Goal: Task Accomplishment & Management: Use online tool/utility

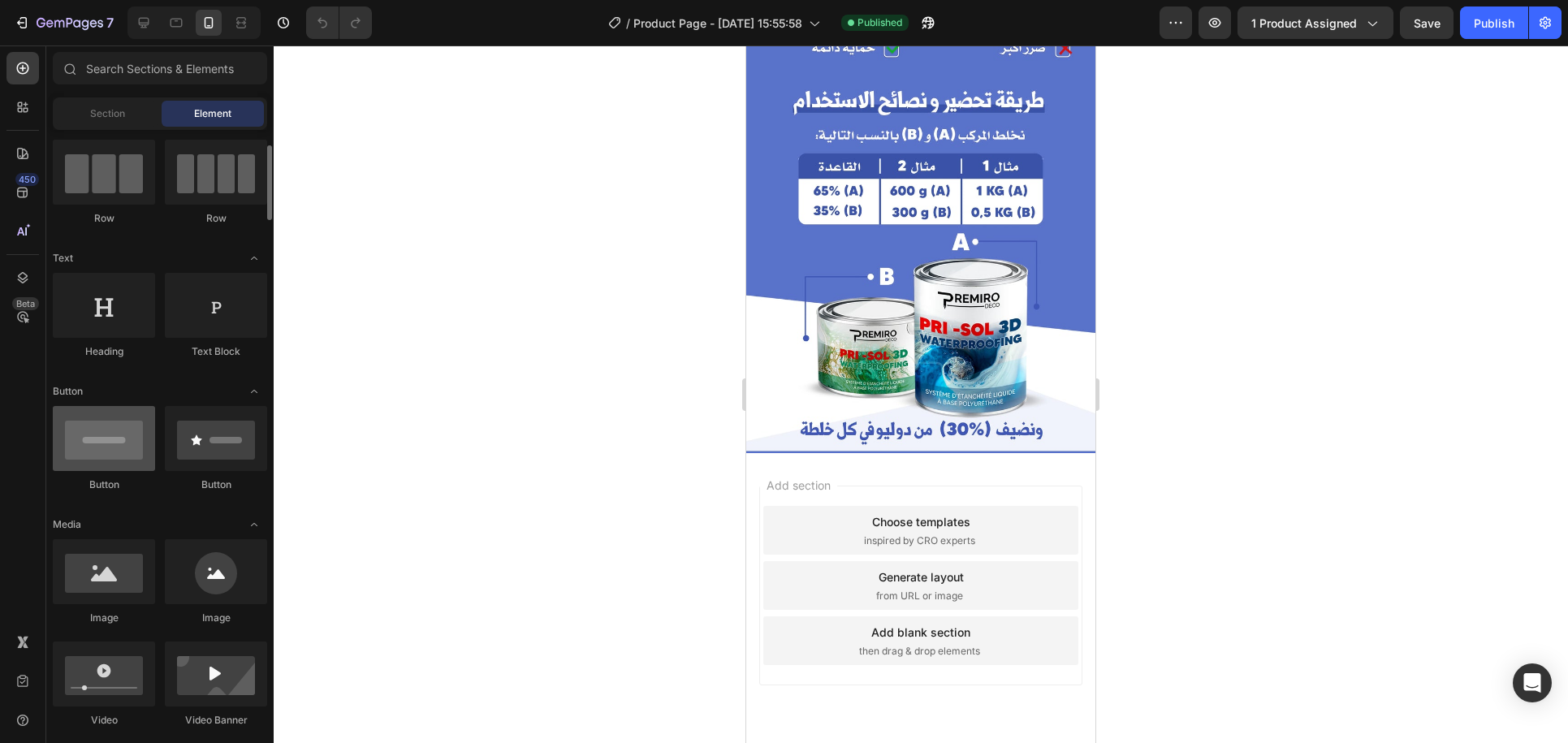
scroll to position [172, 0]
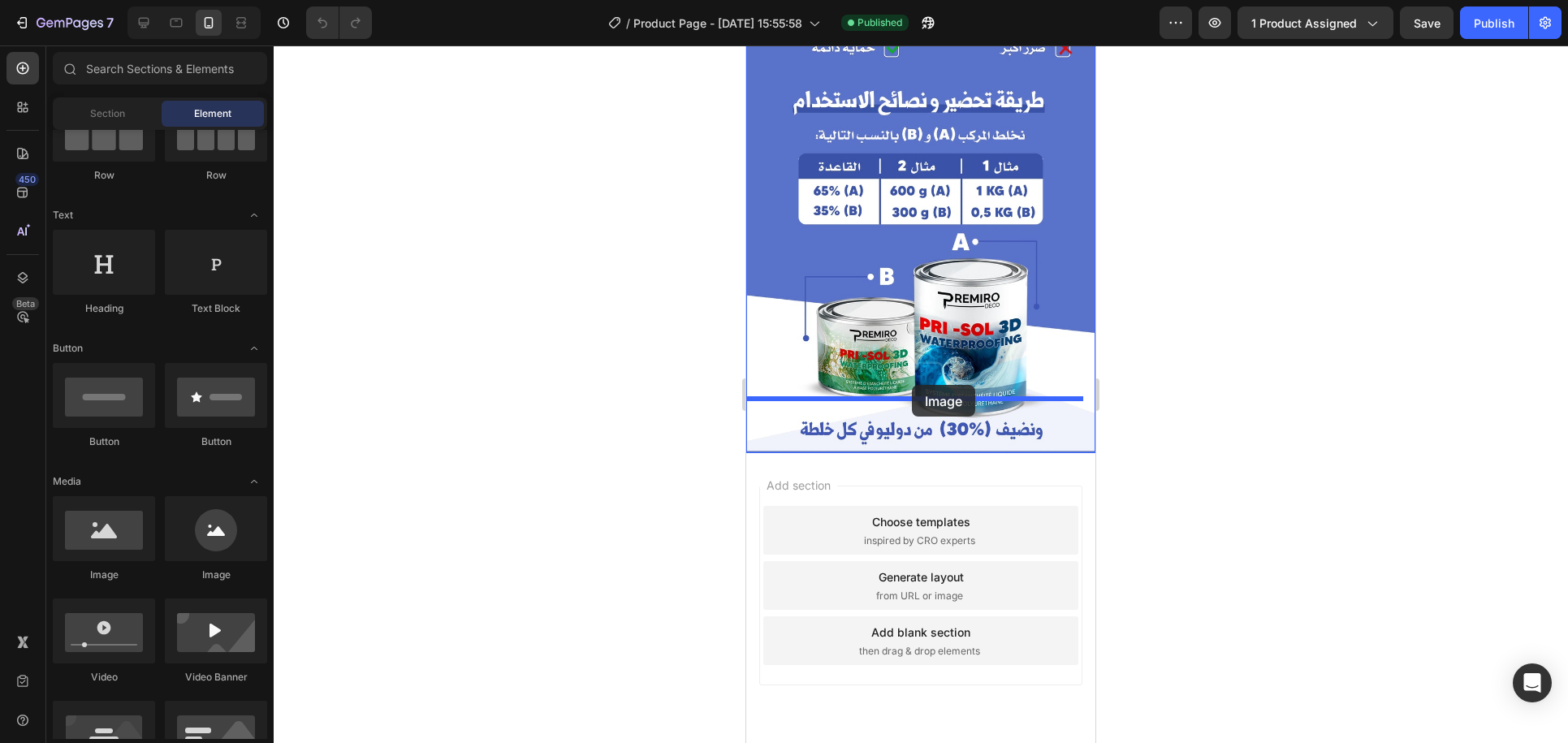
drag, startPoint x: 842, startPoint y: 587, endPoint x: 912, endPoint y: 385, distance: 213.8
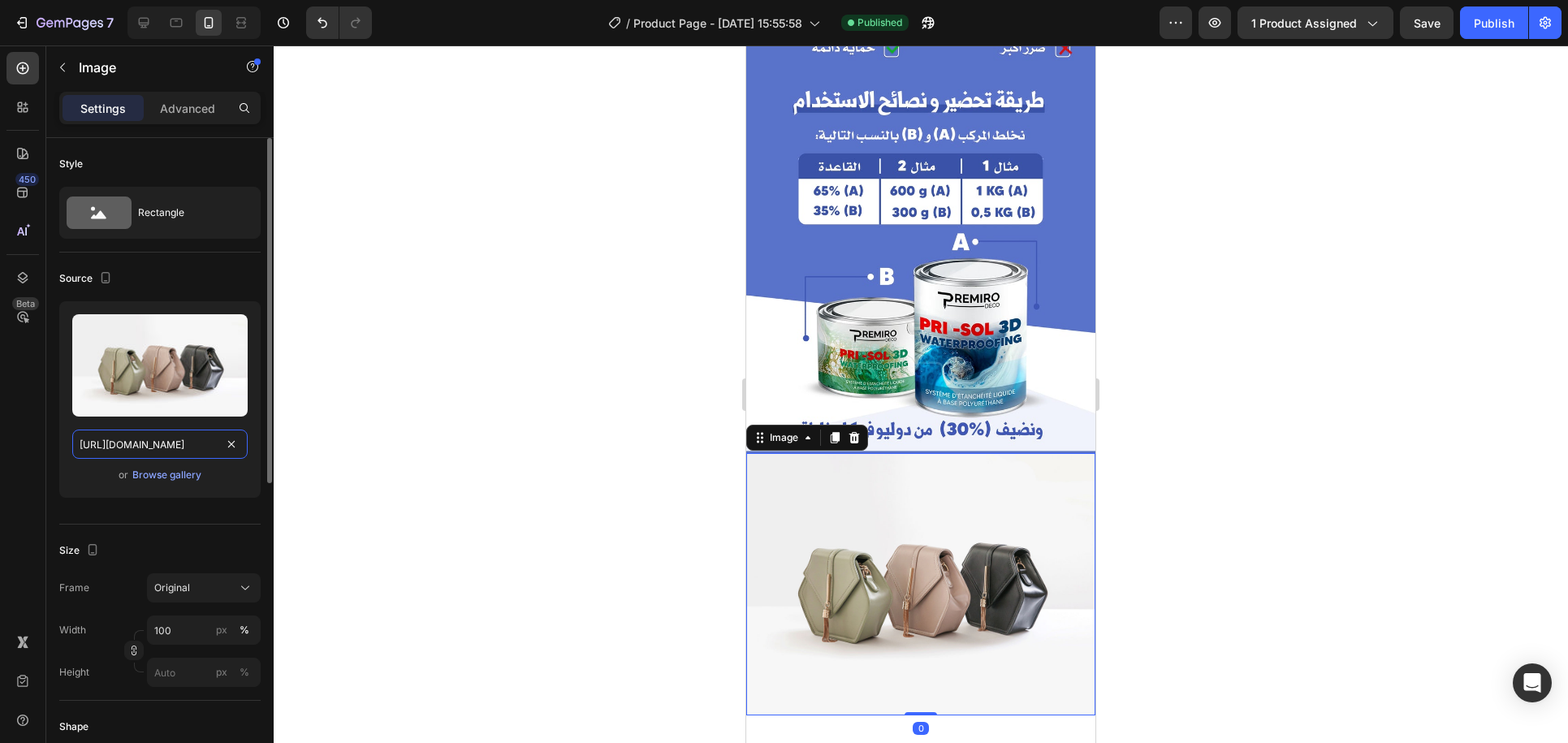
click at [135, 440] on input "[URL][DOMAIN_NAME]" at bounding box center [160, 445] width 176 height 29
paste input "0776/6281/4423/files/e661b752051abb3b4e49468795665dc7.gif?v=1756298811"
type input "[URL][DOMAIN_NAME]"
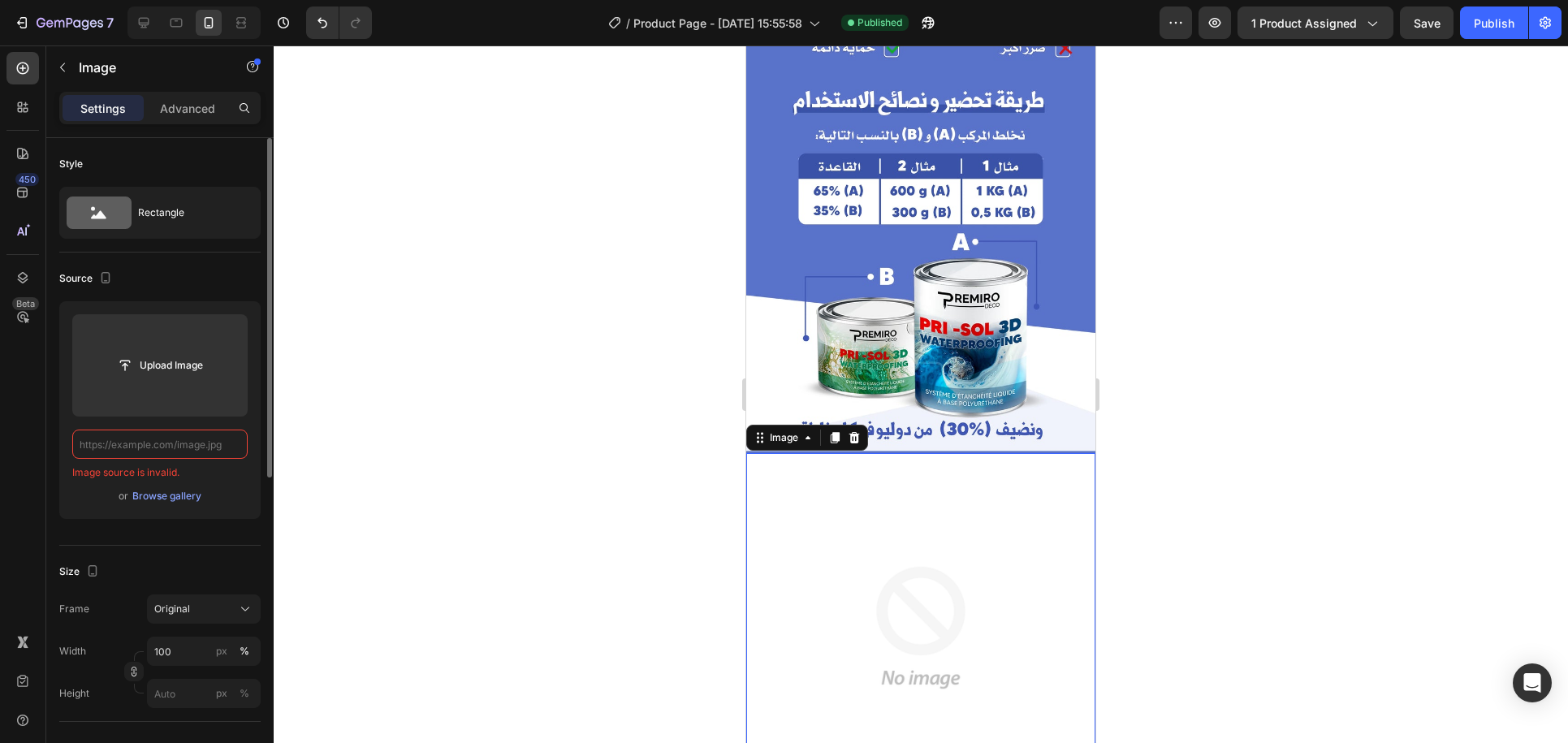
scroll to position [0, 0]
click at [204, 446] on input "text" at bounding box center [160, 445] width 176 height 29
paste input "[URL][DOMAIN_NAME]"
type input "[URL][DOMAIN_NAME]"
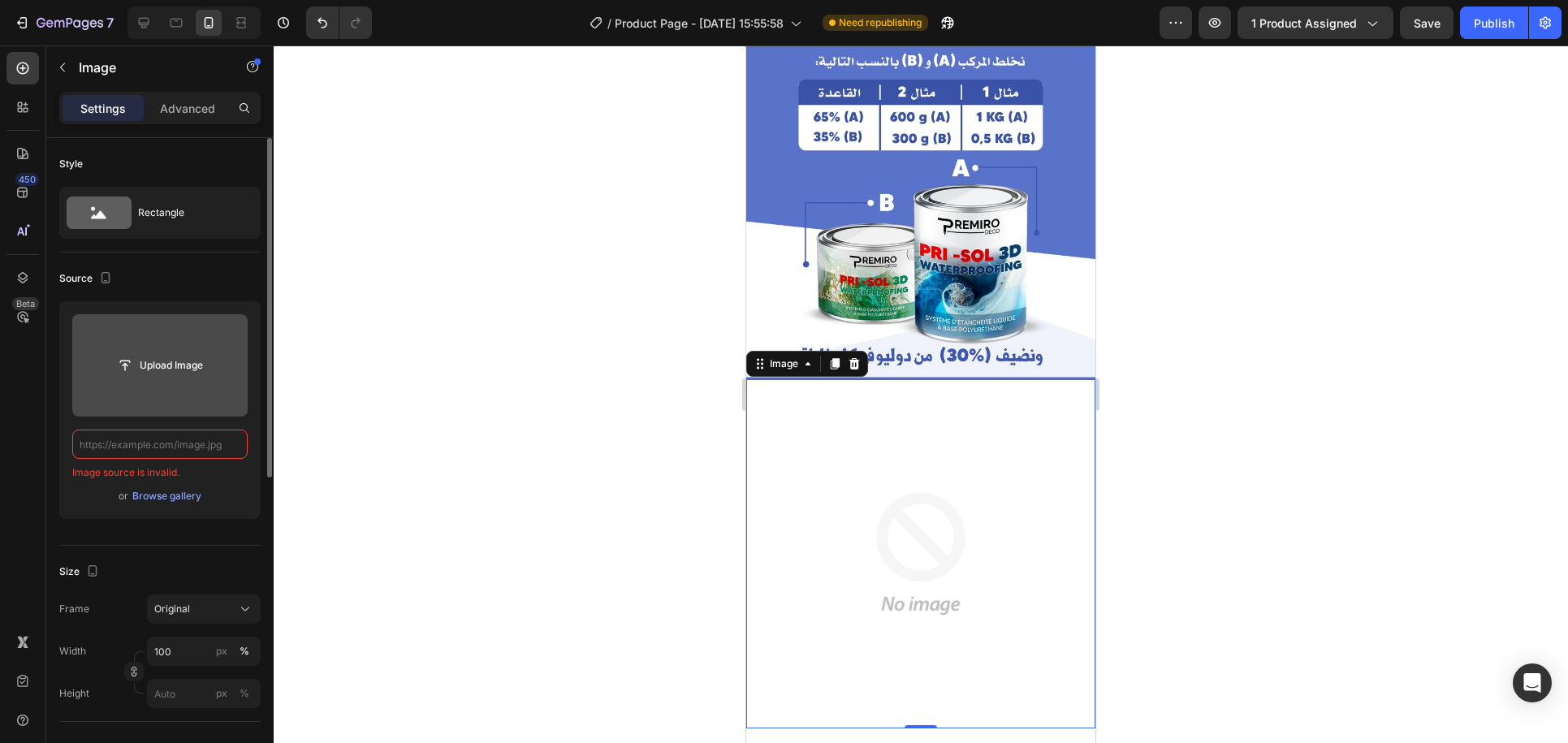
click at [173, 365] on input "file" at bounding box center [160, 365] width 112 height 28
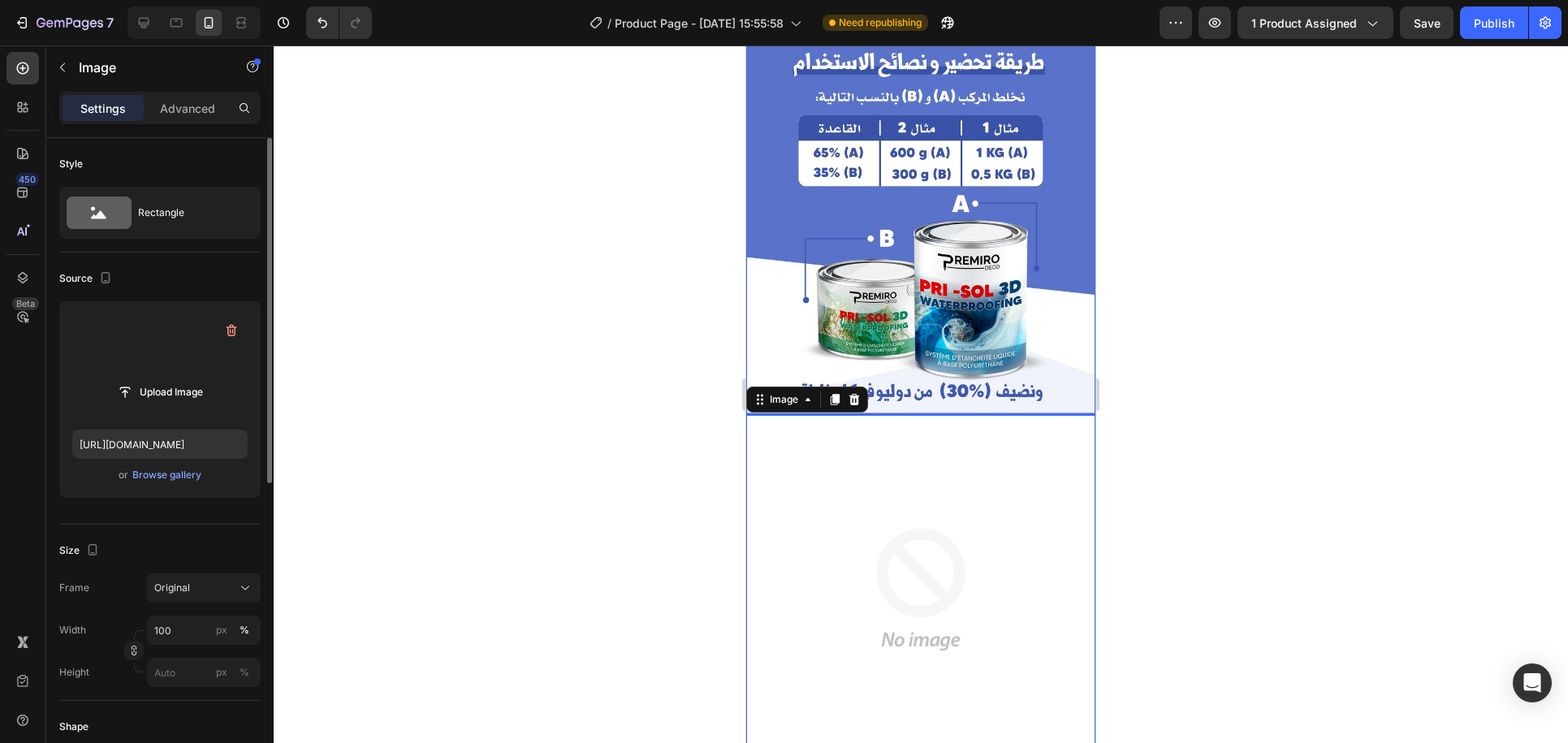
scroll to position [2007, 0]
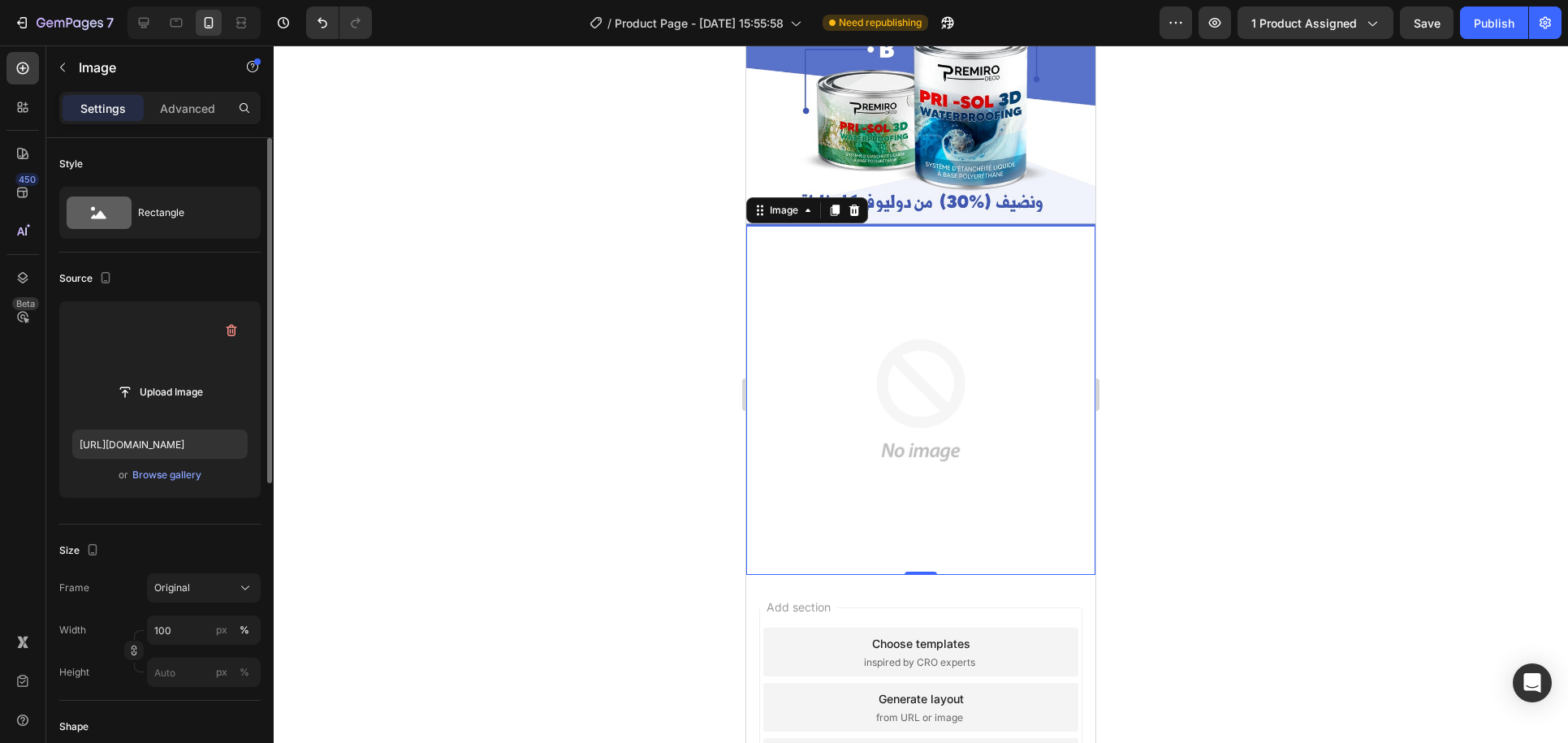
click at [908, 357] on img at bounding box center [920, 400] width 349 height 349
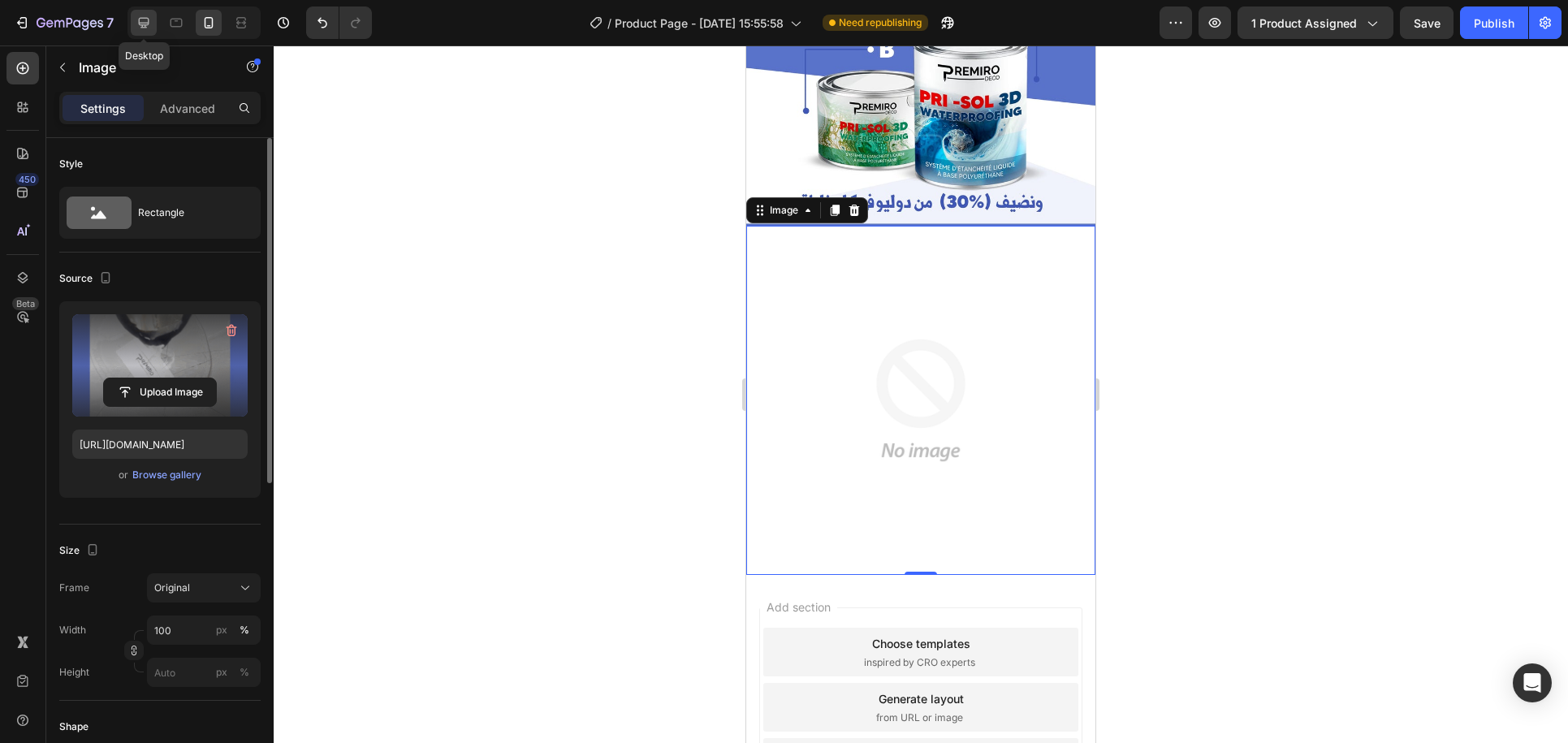
click at [152, 22] on div at bounding box center [144, 22] width 26 height 26
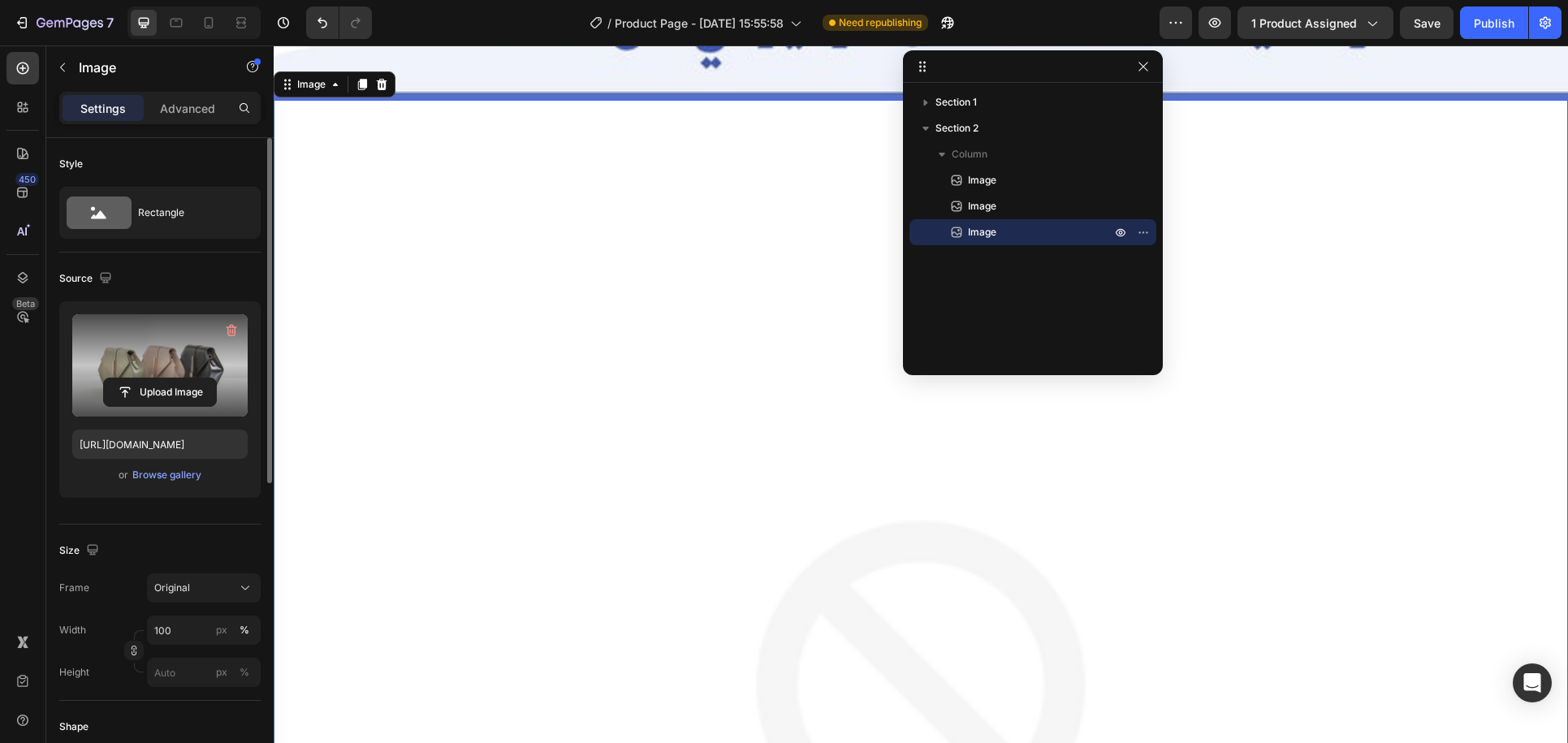
scroll to position [6551, 0]
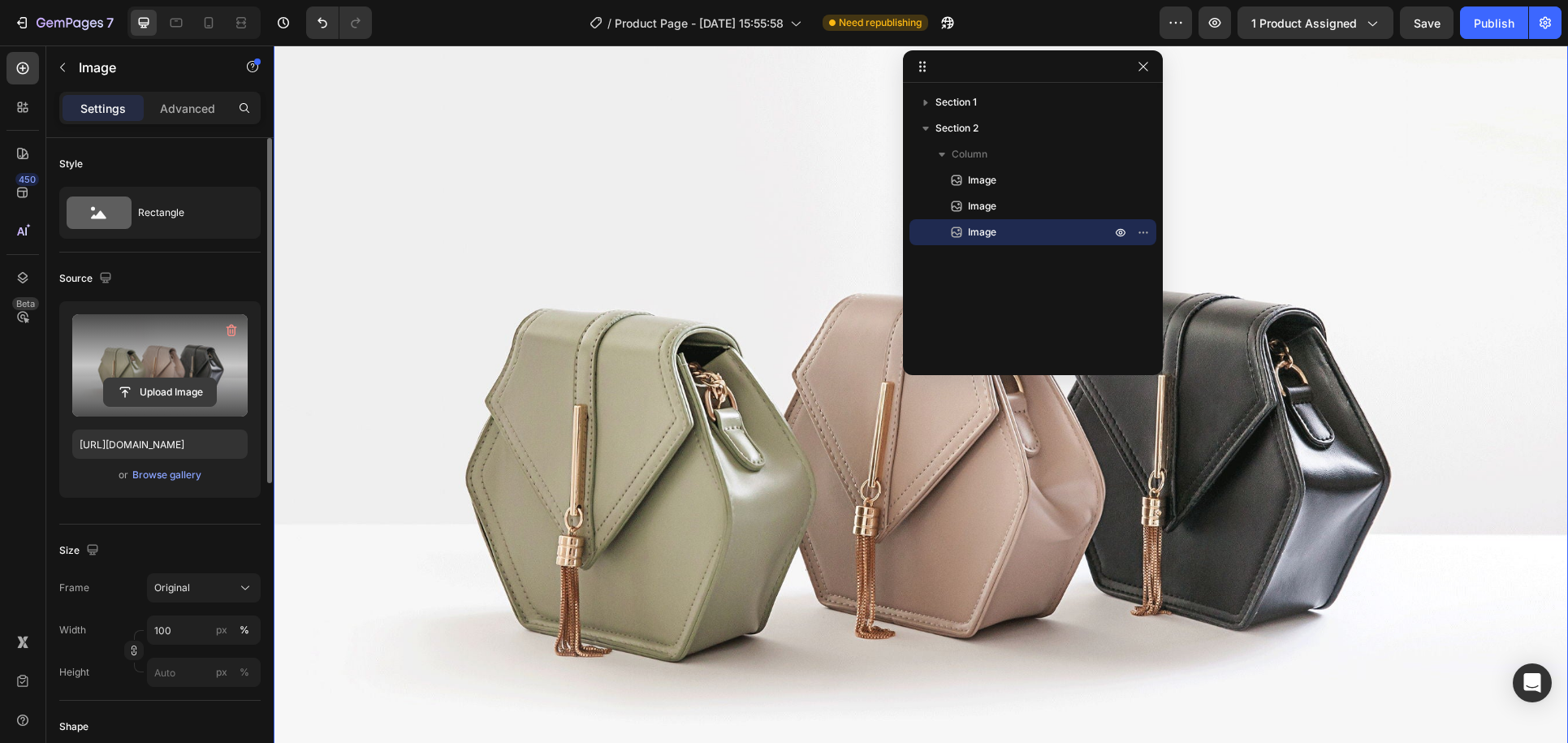
click at [175, 389] on input "file" at bounding box center [160, 392] width 112 height 28
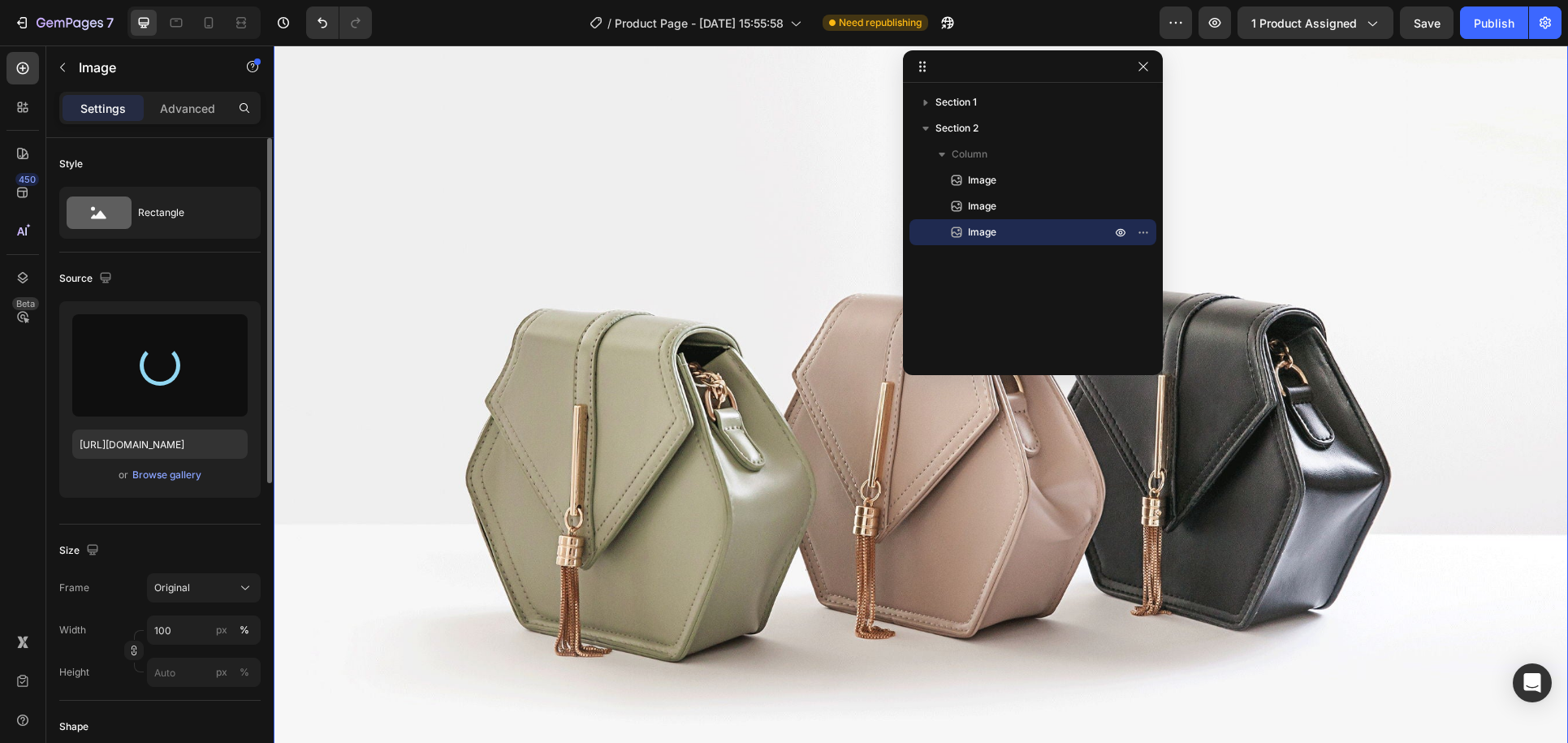
type input "[URL][DOMAIN_NAME]"
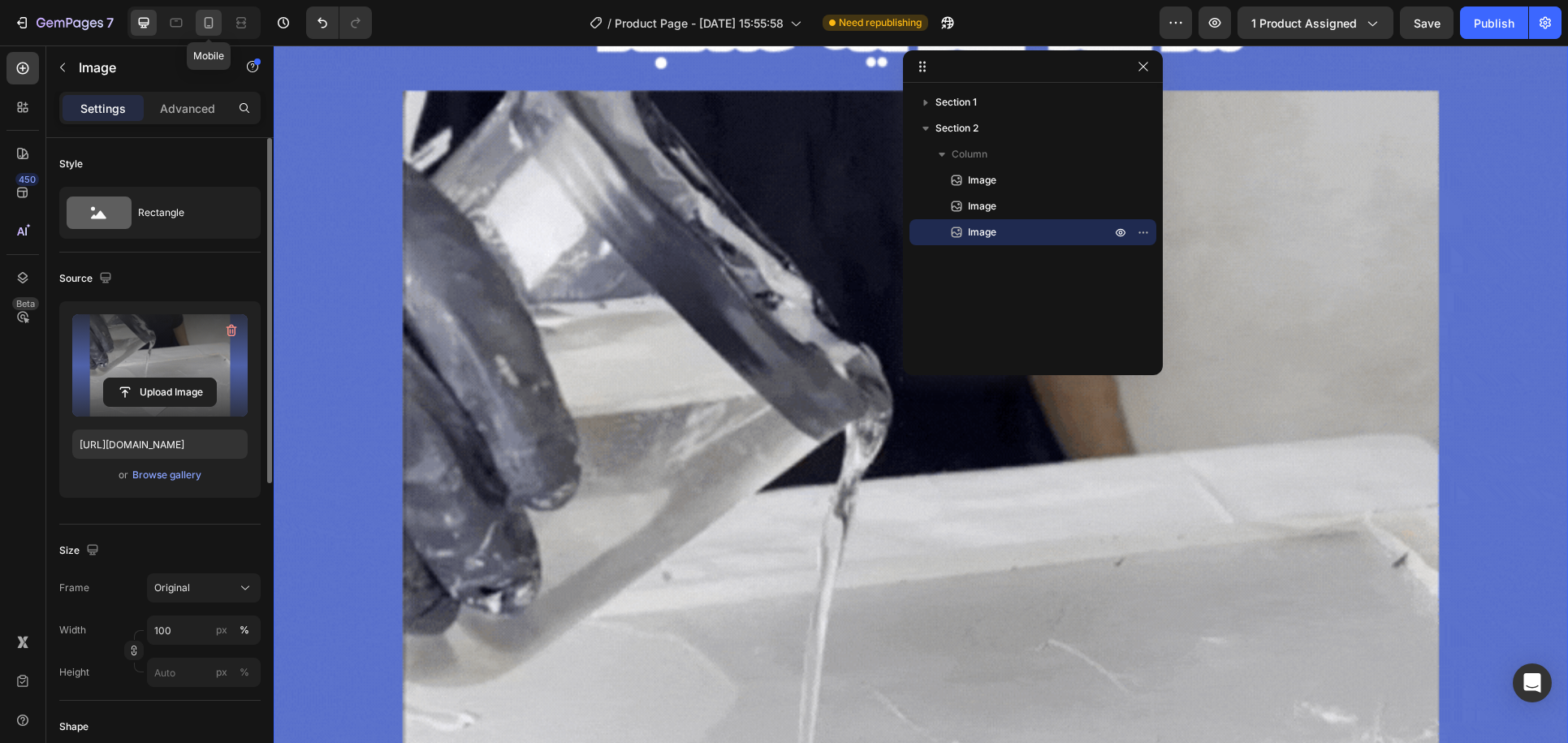
click at [206, 22] on icon at bounding box center [208, 22] width 16 height 16
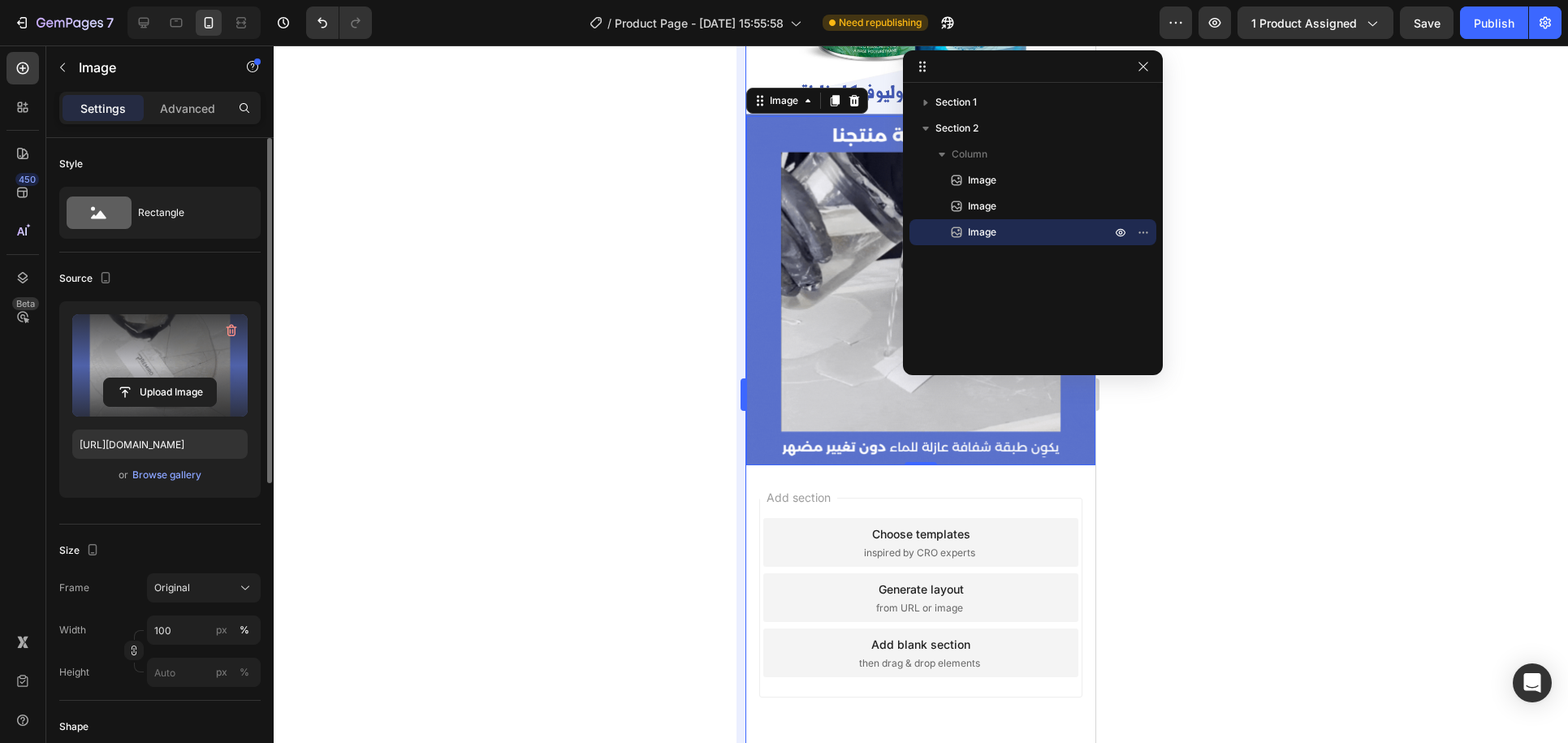
scroll to position [2076, 0]
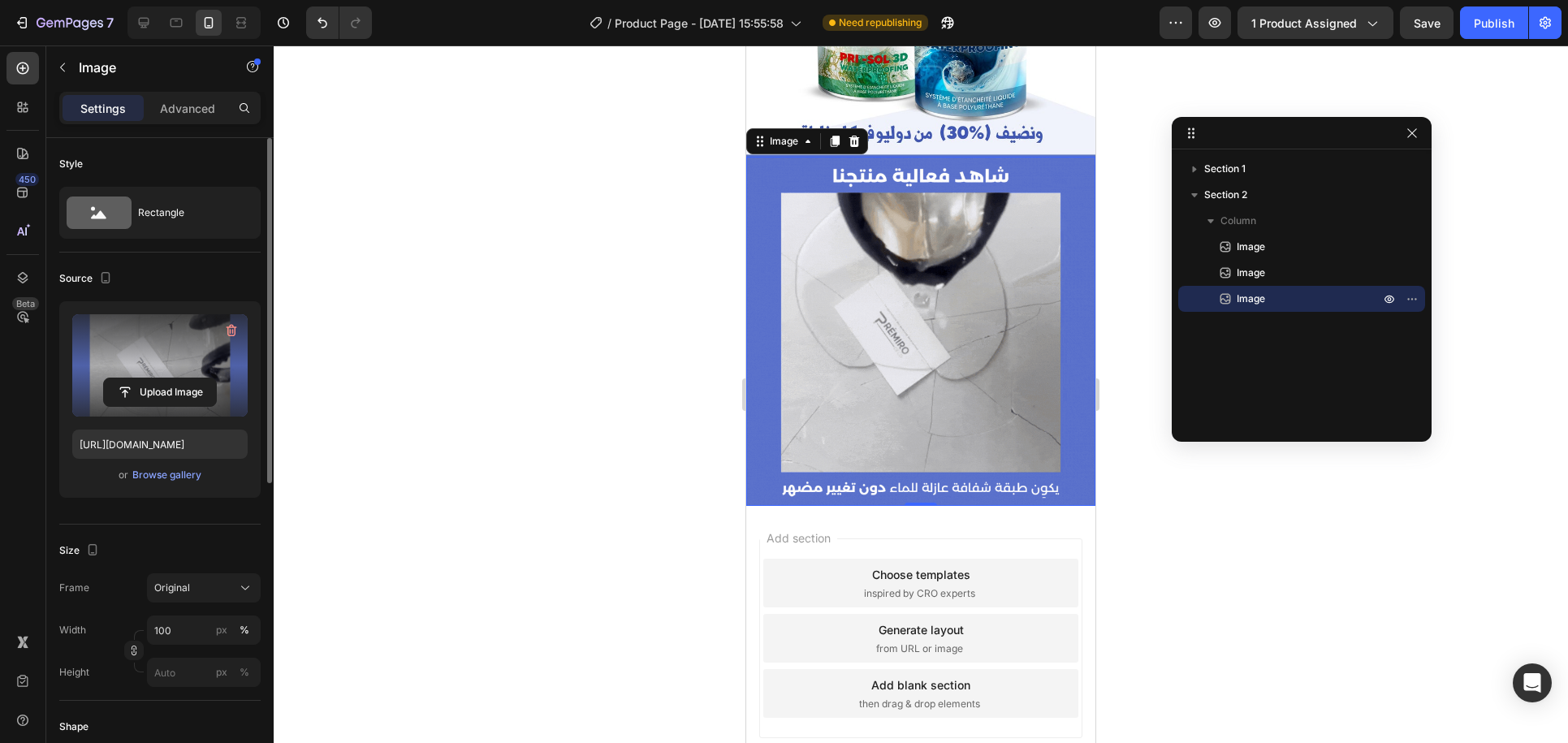
drag, startPoint x: 991, startPoint y: 72, endPoint x: 1285, endPoint y: 141, distance: 302.0
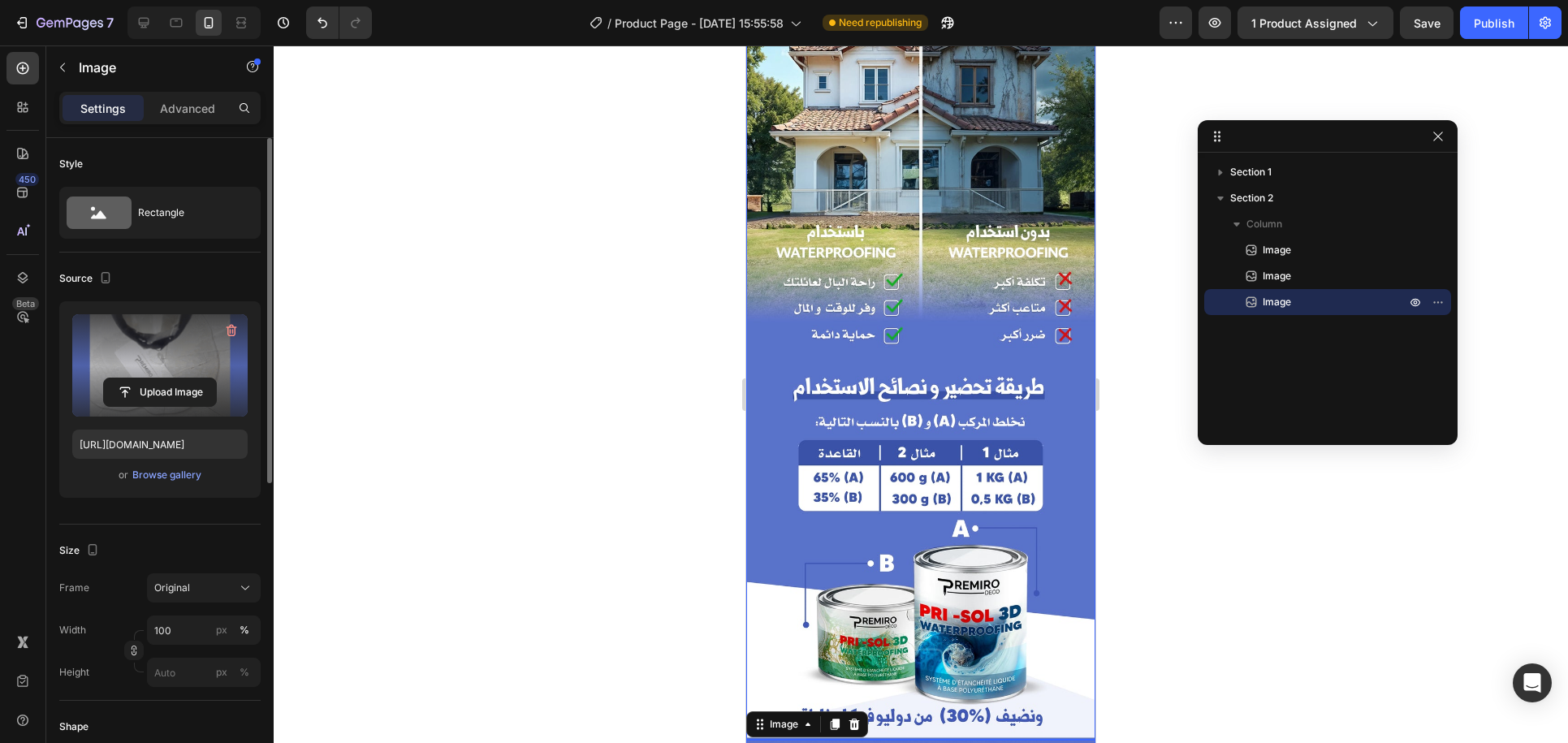
scroll to position [1985, 0]
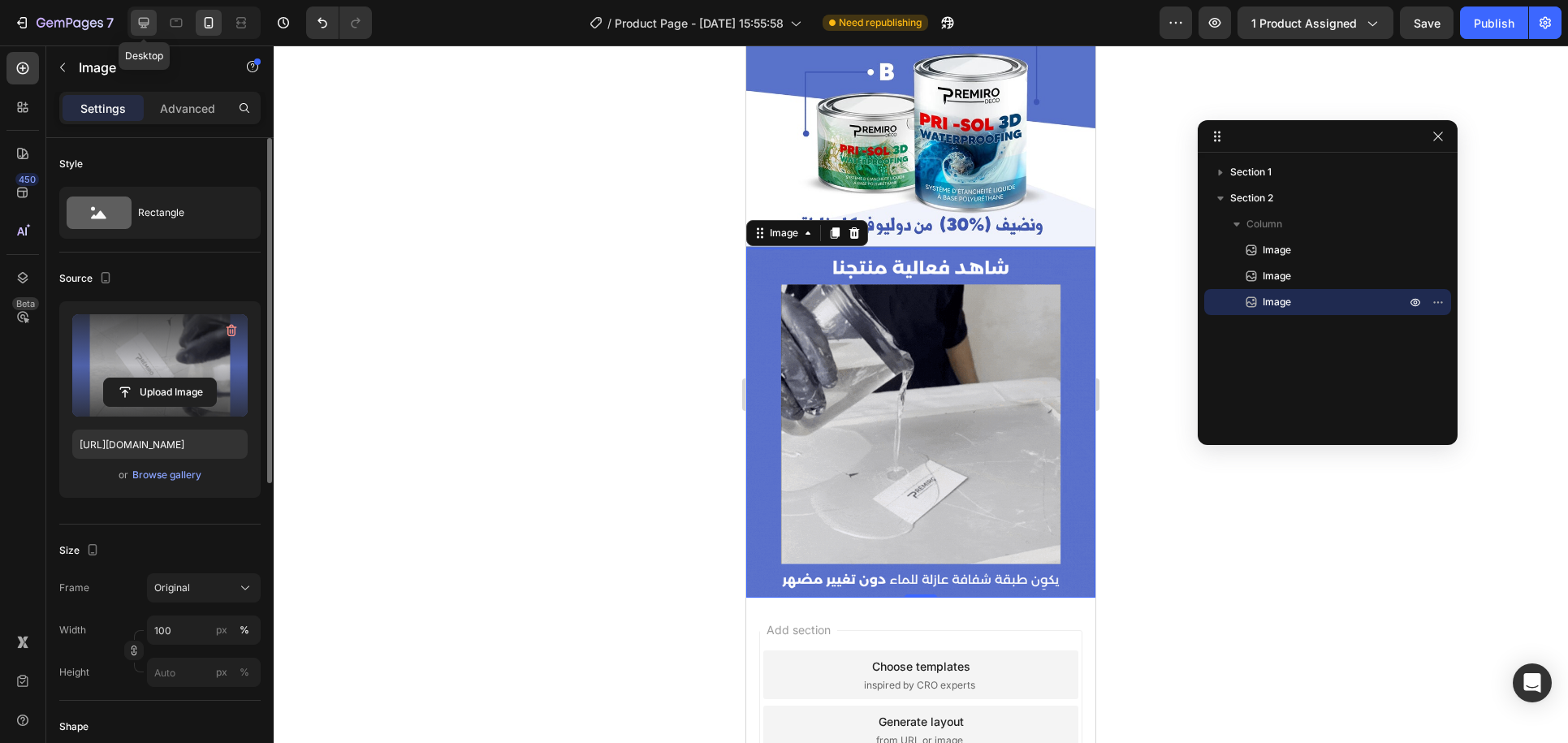
click at [150, 24] on icon at bounding box center [143, 22] width 16 height 16
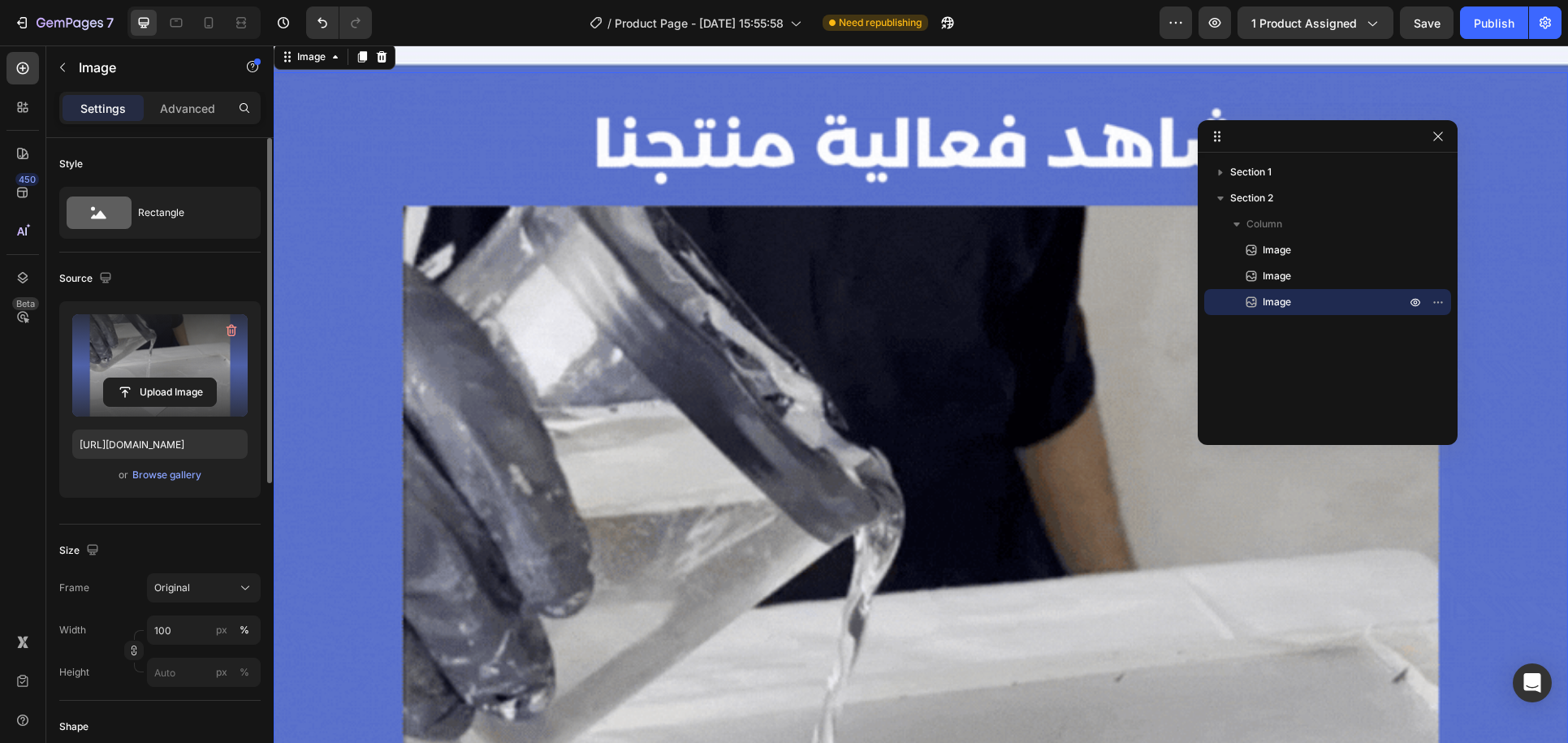
scroll to position [6624, 0]
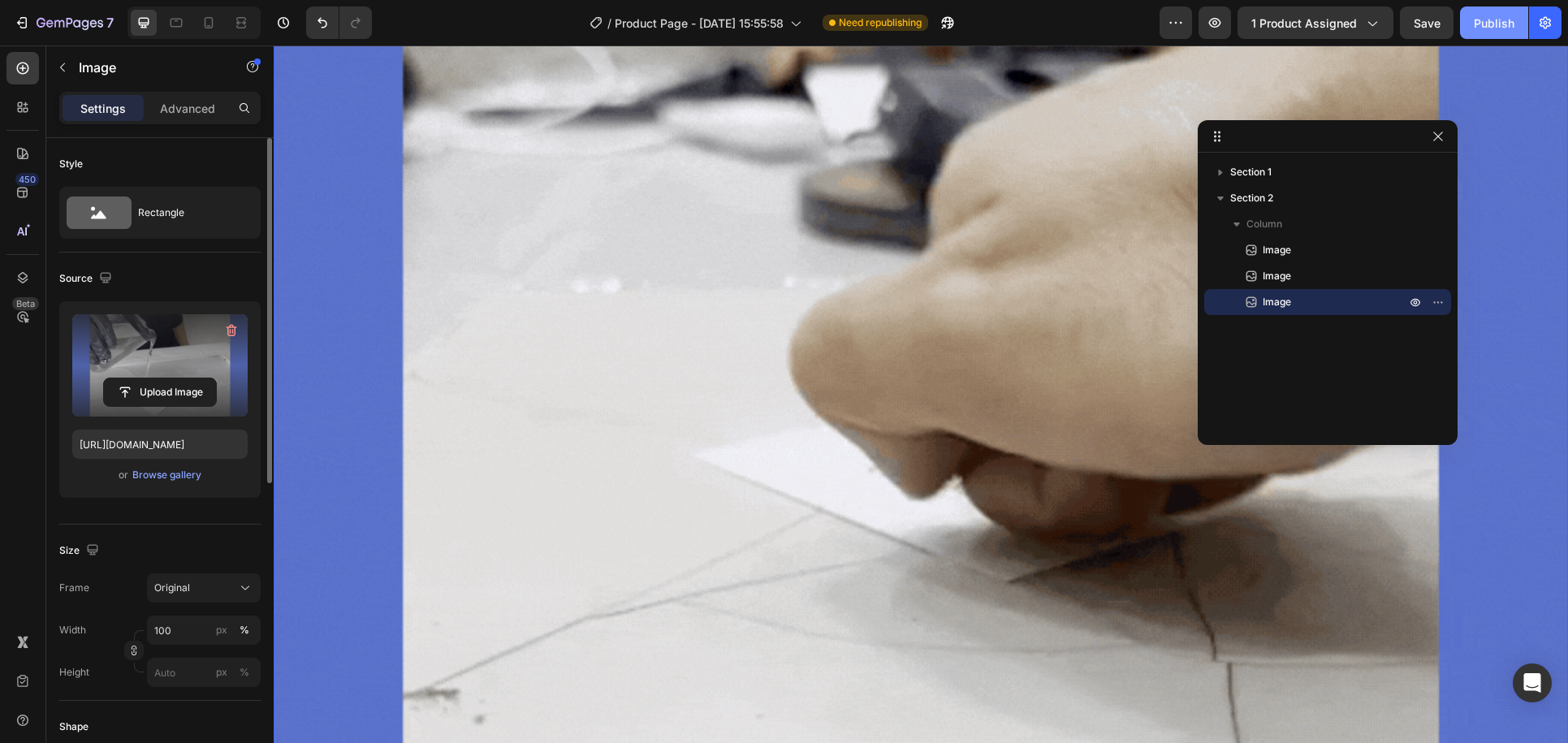
click at [1507, 18] on div "Publish" at bounding box center [1494, 23] width 40 height 17
